Goal: Transaction & Acquisition: Purchase product/service

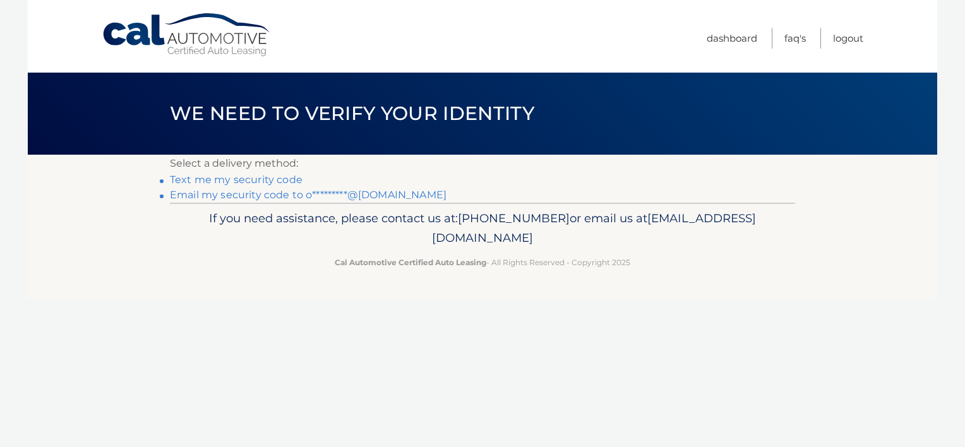
click at [388, 197] on link "Email my security code to o*********@[DOMAIN_NAME]" at bounding box center [308, 195] width 277 height 12
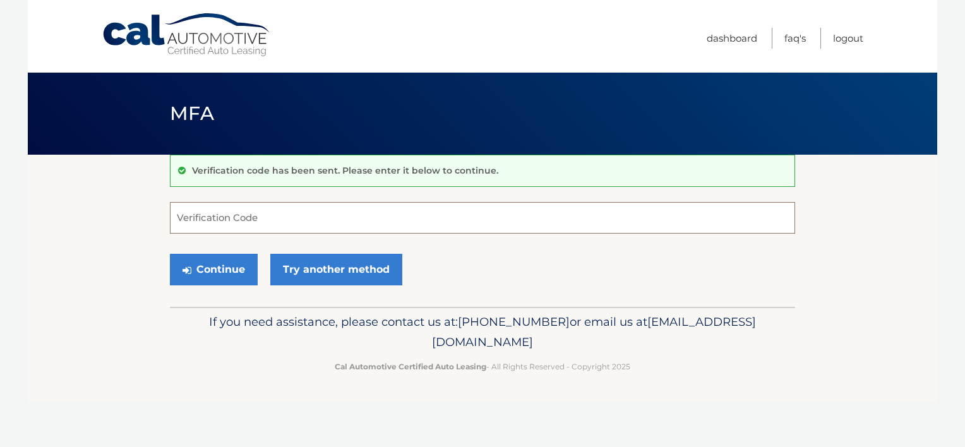
click at [369, 214] on input "Verification Code" at bounding box center [482, 218] width 625 height 32
type input "133251"
click at [233, 266] on button "Continue" at bounding box center [214, 270] width 88 height 32
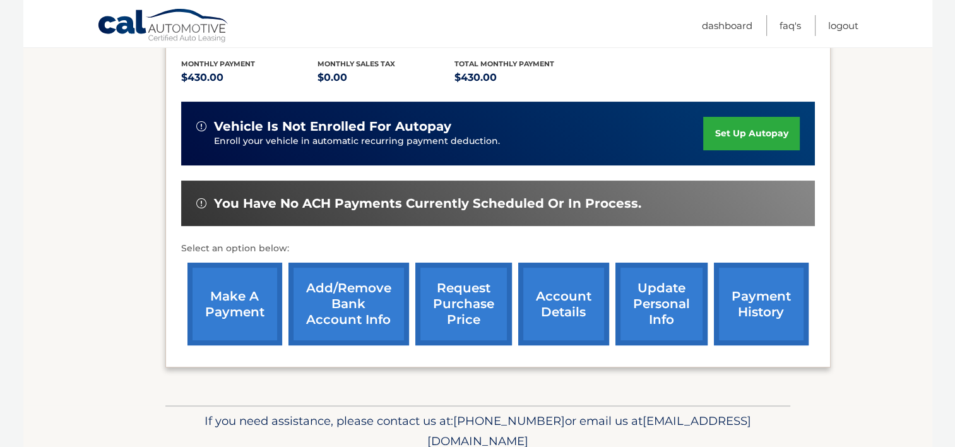
scroll to position [316, 0]
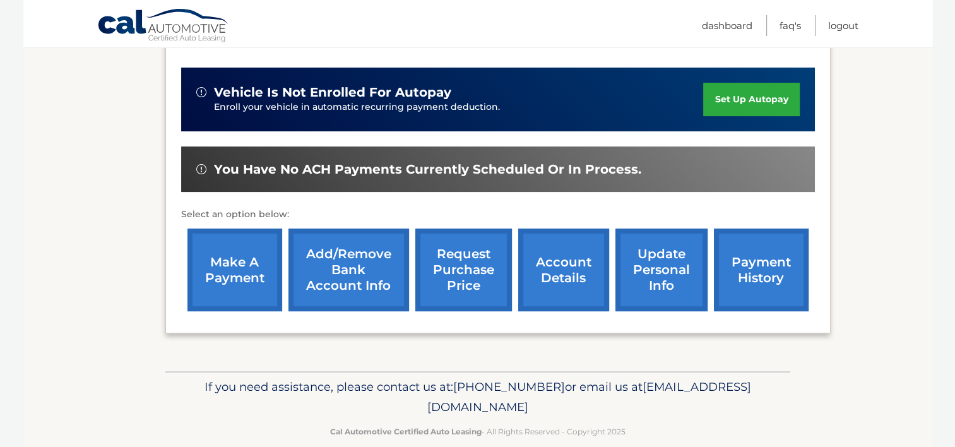
click at [225, 268] on link "make a payment" at bounding box center [235, 270] width 95 height 83
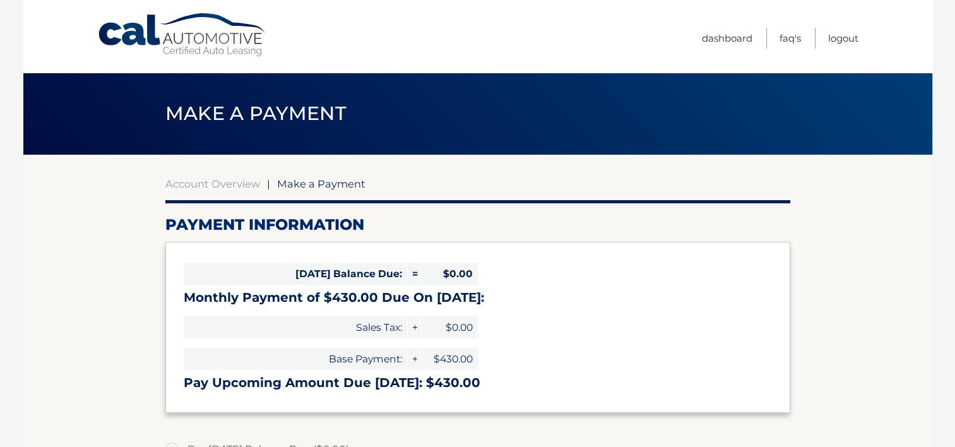
select select "MDExZGEwZjktNTUxMi00Yjk0LWIyNzMtNzJjNDQzMjQwNTNh"
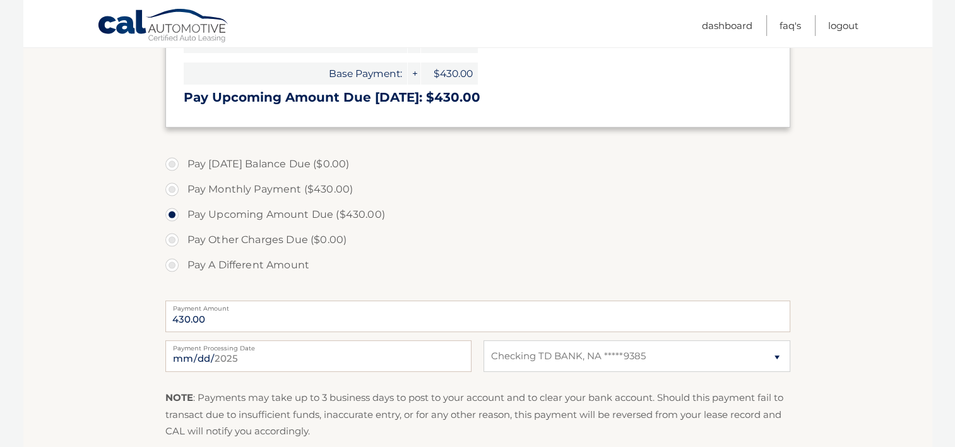
scroll to position [316, 0]
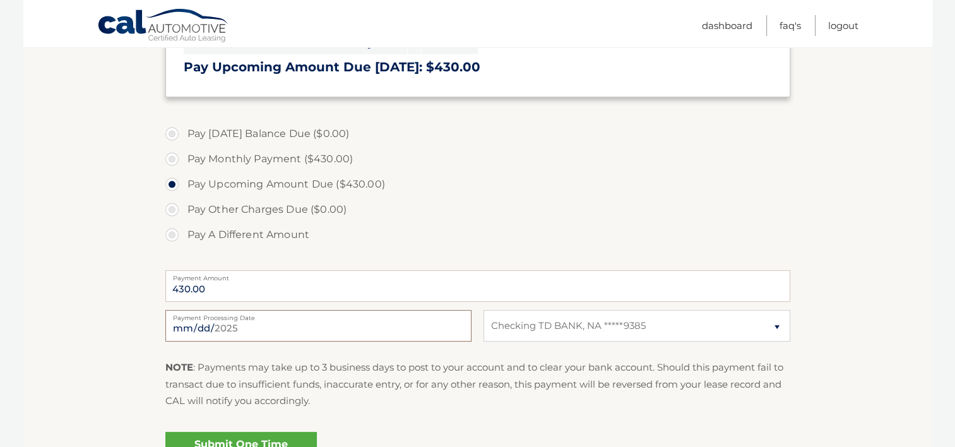
click at [378, 321] on input "[DATE]" at bounding box center [318, 326] width 306 height 32
click at [419, 208] on label "Pay Other Charges Due ($0.00)" at bounding box center [477, 209] width 625 height 25
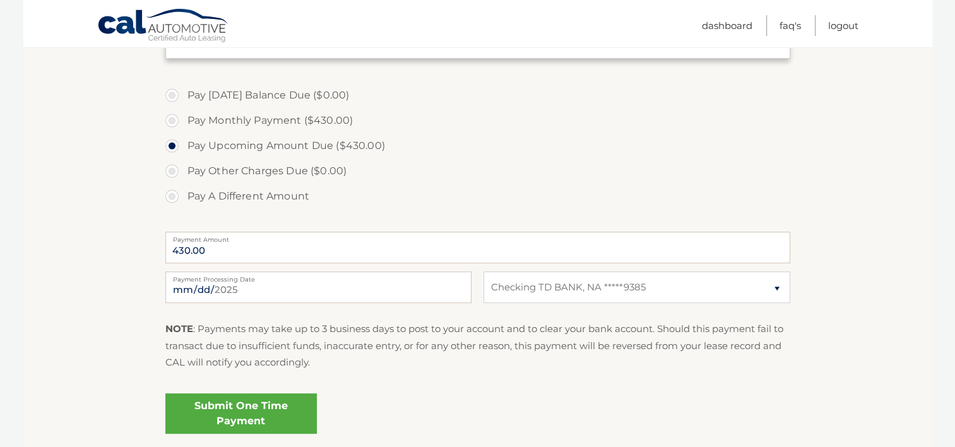
scroll to position [379, 0]
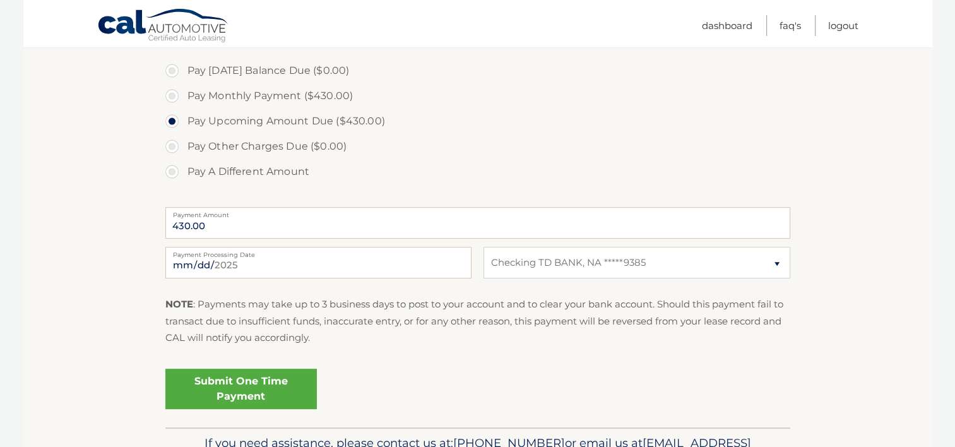
click at [299, 256] on label "Payment Processing Date" at bounding box center [318, 252] width 306 height 10
click at [299, 256] on input "[DATE]" at bounding box center [318, 263] width 306 height 32
click at [358, 262] on input "[DATE]" at bounding box center [318, 263] width 306 height 32
type input "2025-09-24"
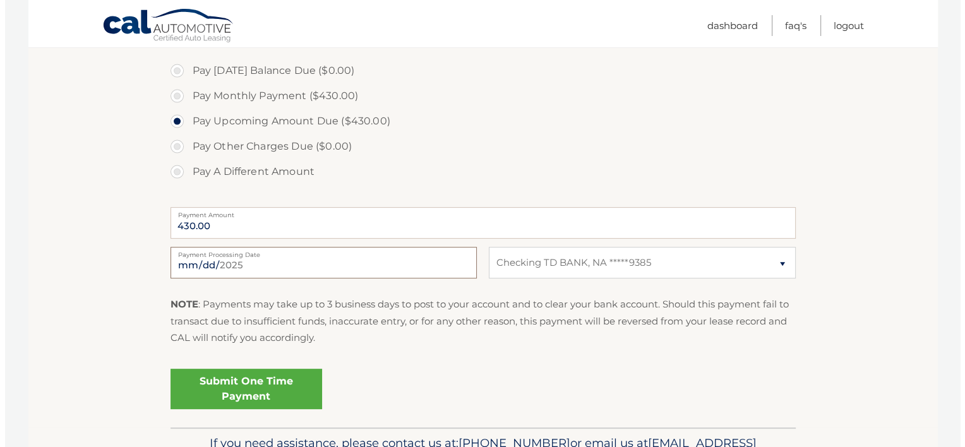
scroll to position [442, 0]
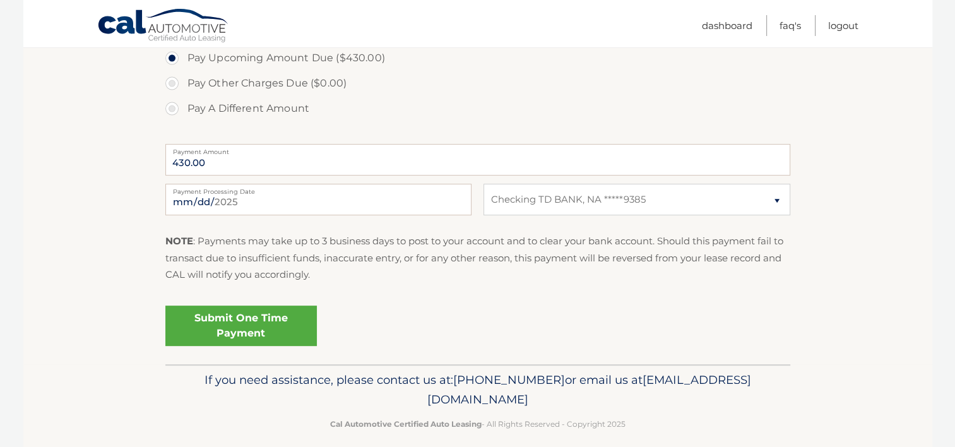
click at [270, 320] on link "Submit One Time Payment" at bounding box center [241, 326] width 152 height 40
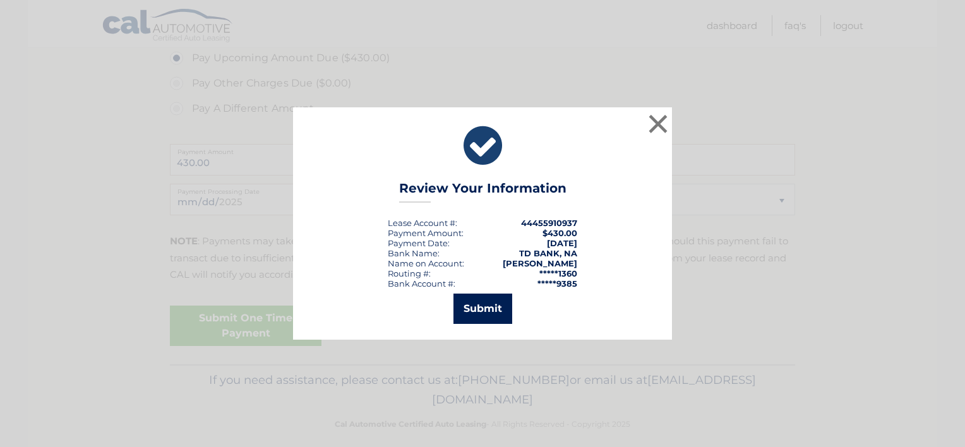
click at [471, 305] on button "Submit" at bounding box center [482, 309] width 59 height 30
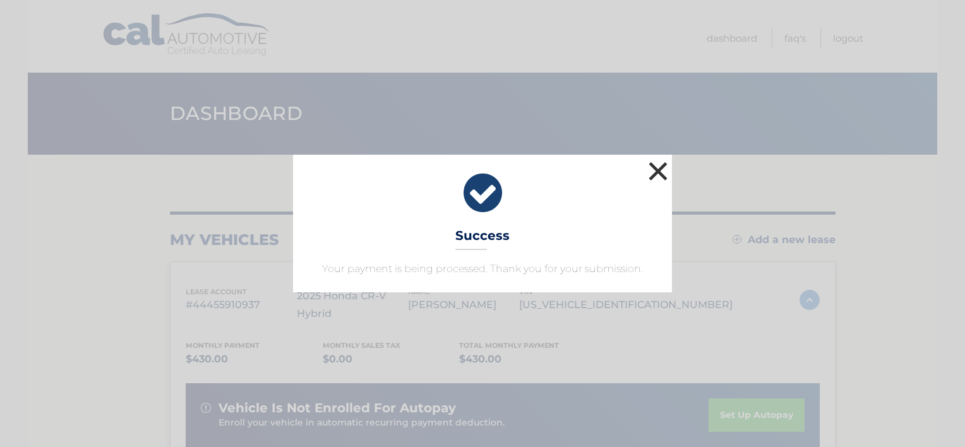
click at [657, 175] on button "×" at bounding box center [657, 171] width 25 height 25
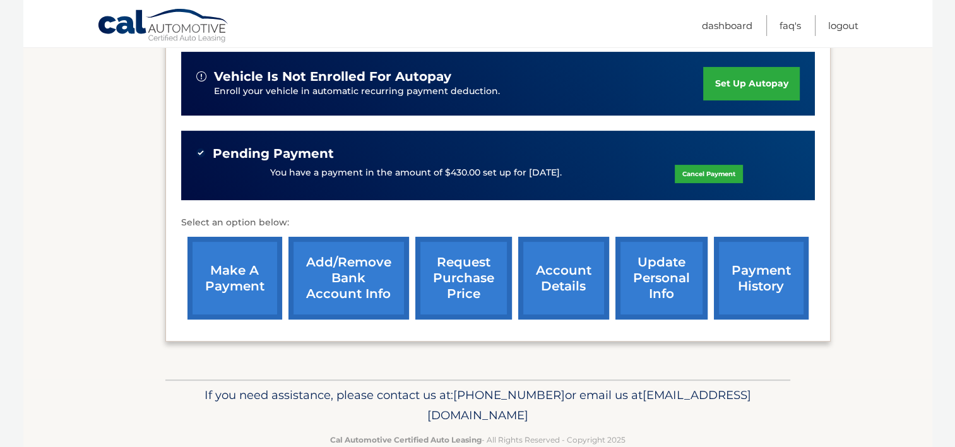
scroll to position [340, 0]
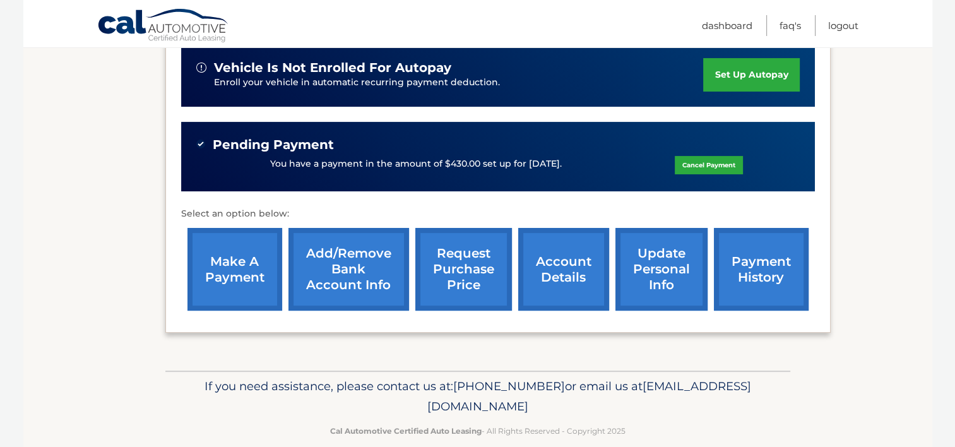
click at [735, 253] on link "payment history" at bounding box center [761, 269] width 95 height 83
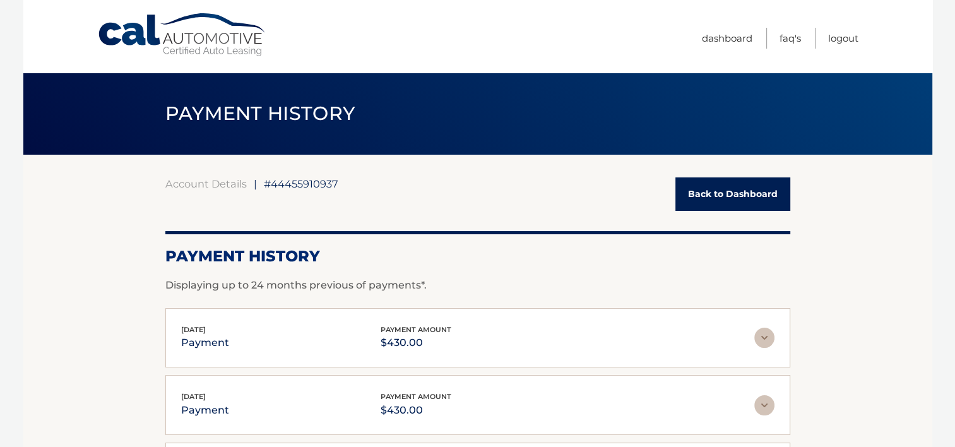
click at [693, 186] on link "Back to Dashboard" at bounding box center [733, 193] width 115 height 33
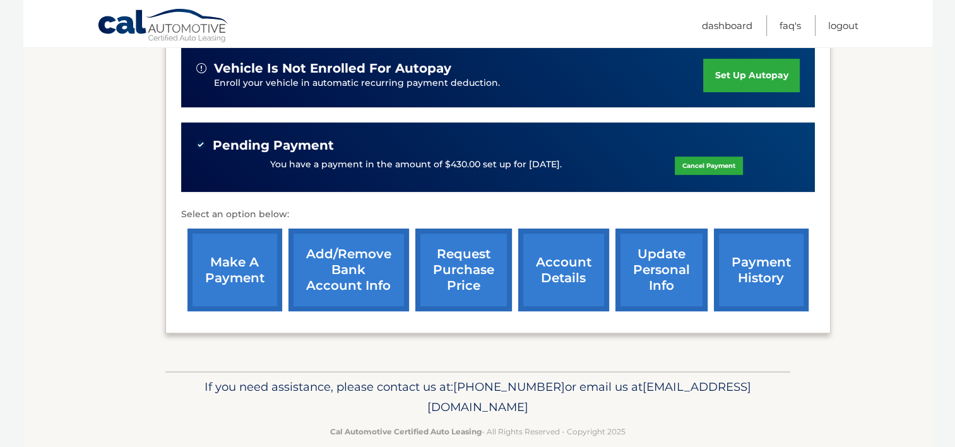
scroll to position [340, 0]
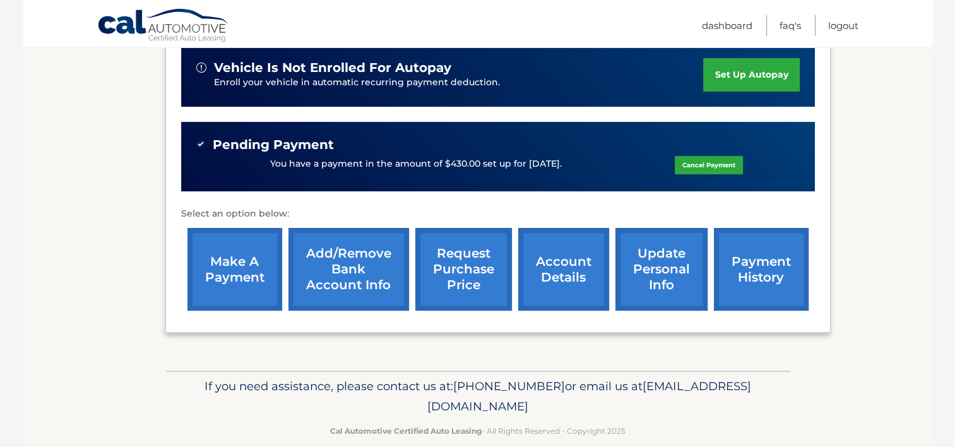
click at [255, 258] on link "make a payment" at bounding box center [235, 269] width 95 height 83
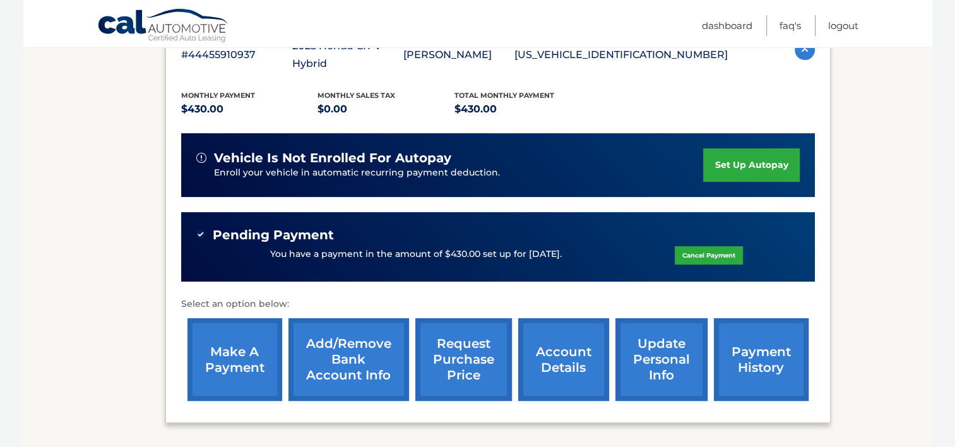
scroll to position [25, 0]
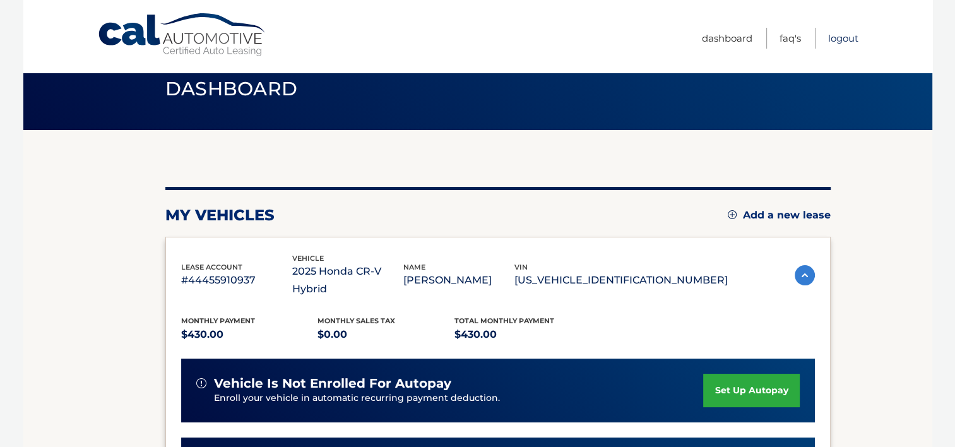
click at [847, 39] on link "Logout" at bounding box center [844, 38] width 30 height 21
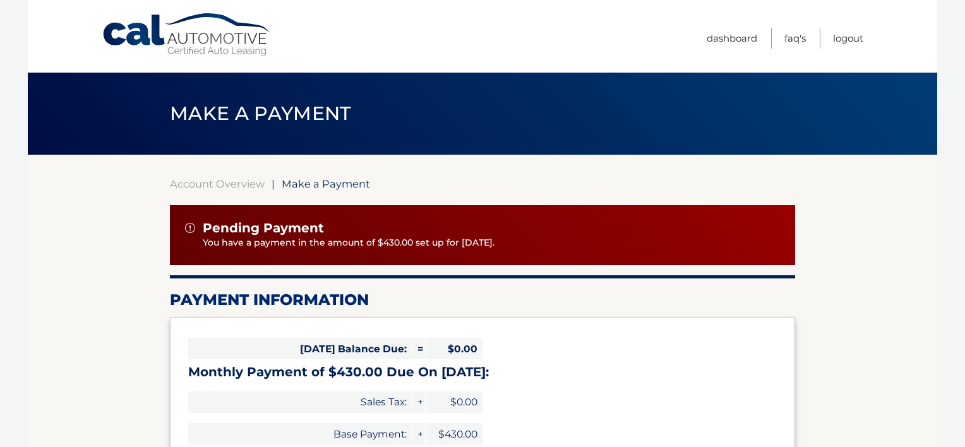
select select "MDExZGEwZjktNTUxMi00Yjk0LWIyNzMtNzJjNDQzMjQwNTNh"
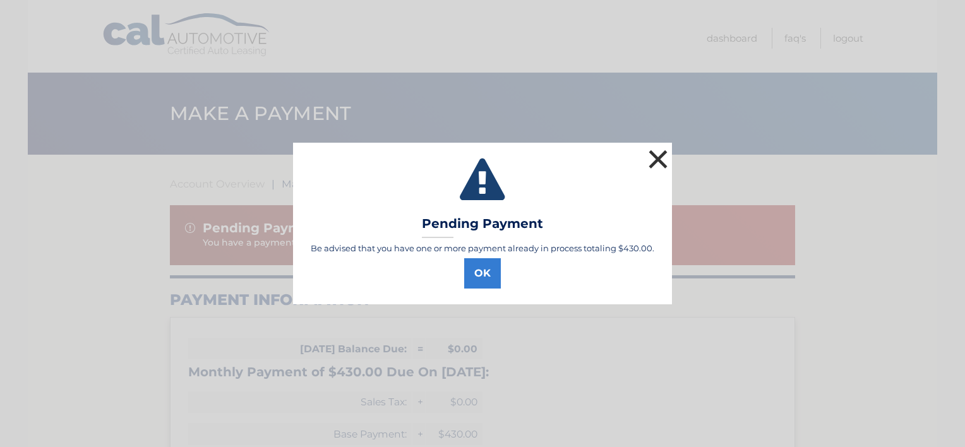
click at [664, 156] on button "×" at bounding box center [657, 159] width 25 height 25
